Goal: Register for event/course

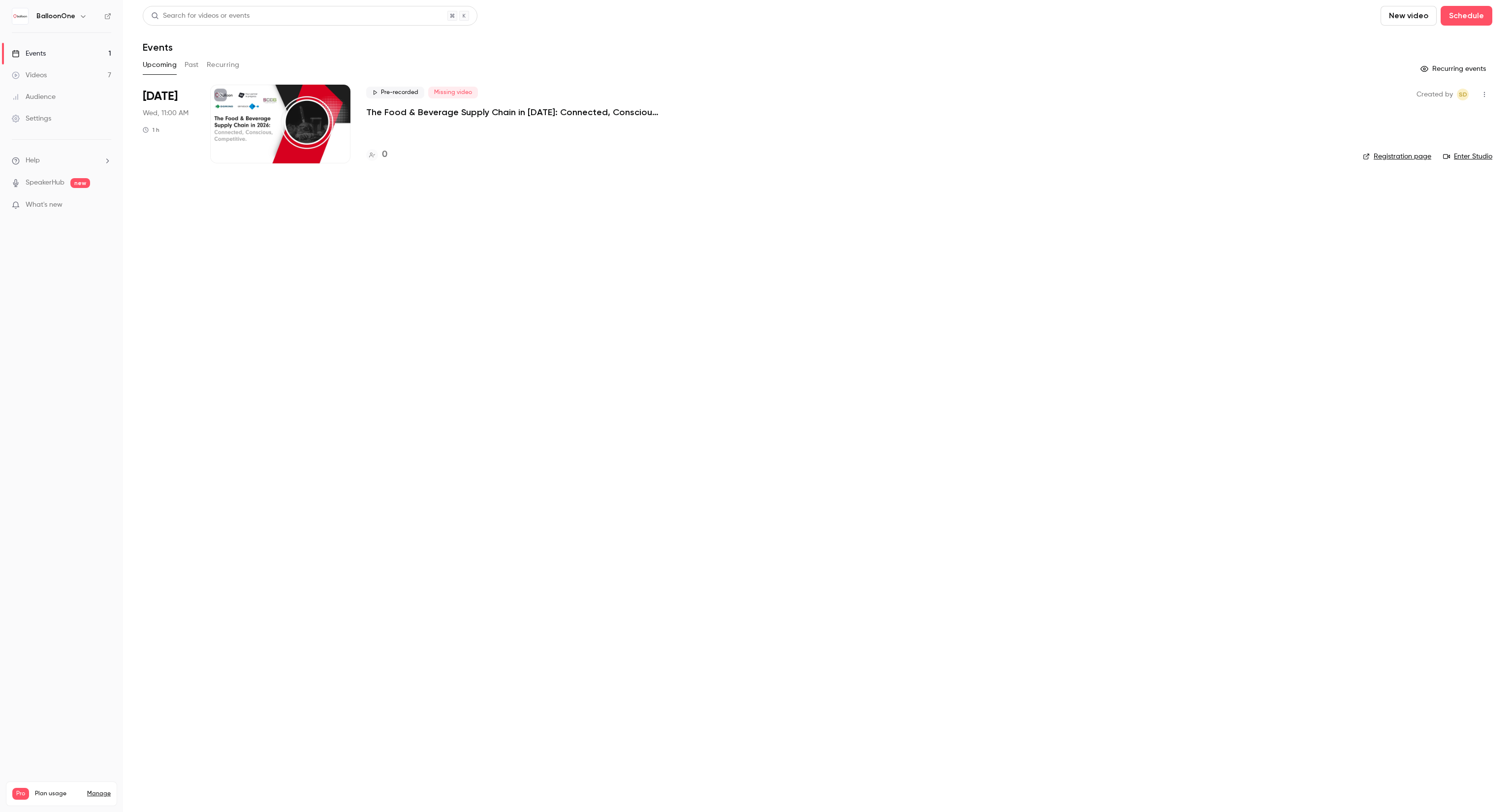
click at [283, 150] on div at bounding box center [280, 124] width 140 height 79
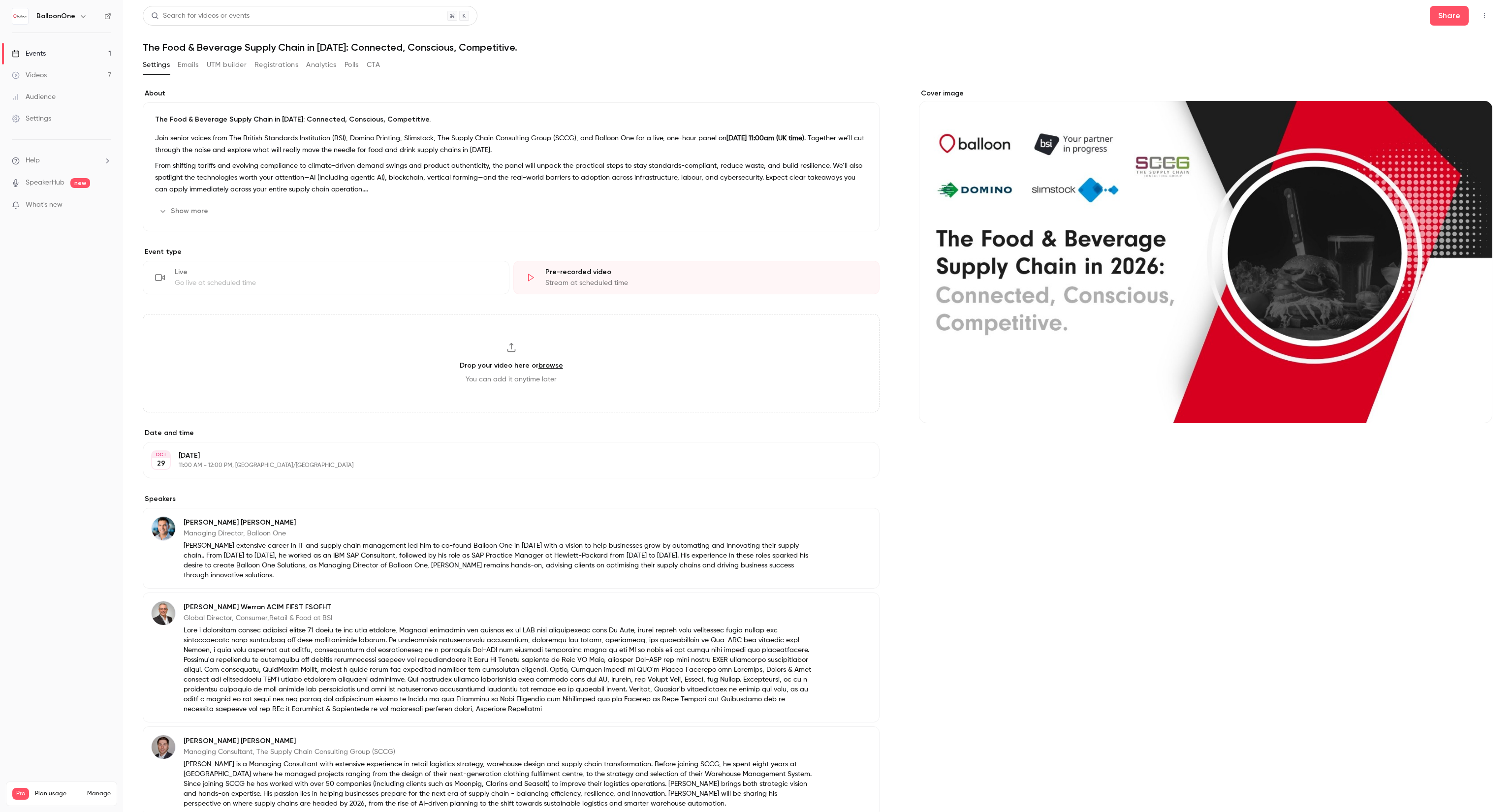
click at [1481, 12] on icon "button" at bounding box center [1485, 16] width 8 height 7
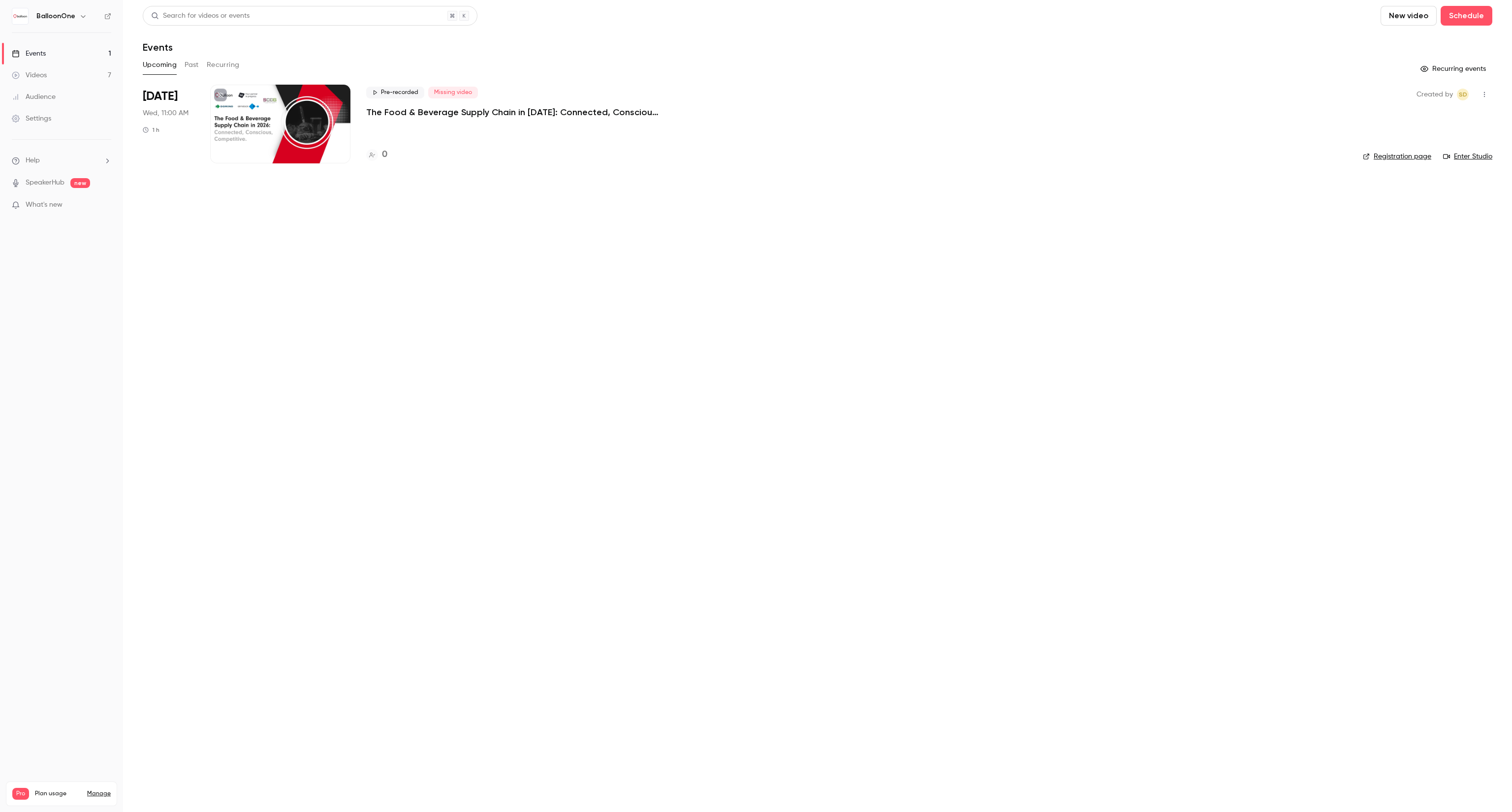
click at [1410, 156] on link "Registration page" at bounding box center [1397, 156] width 68 height 10
